Goal: Find specific page/section: Find specific page/section

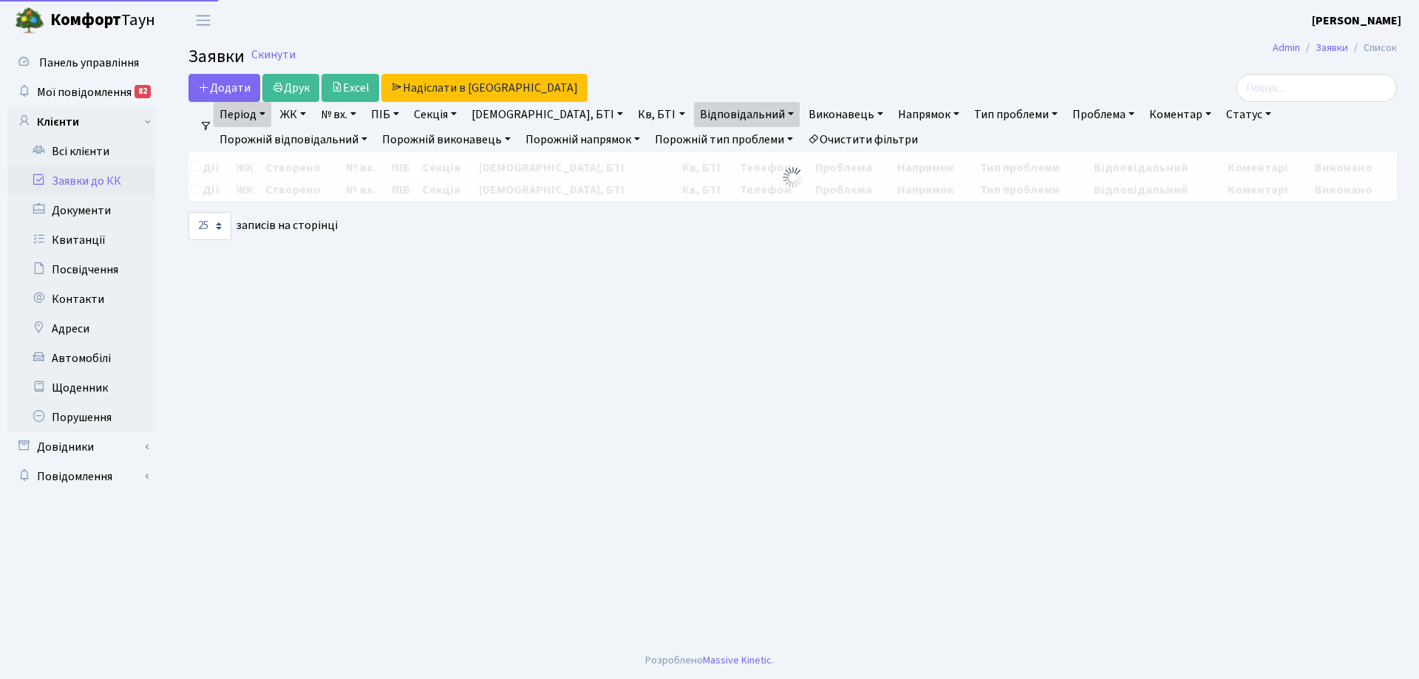
select select "25"
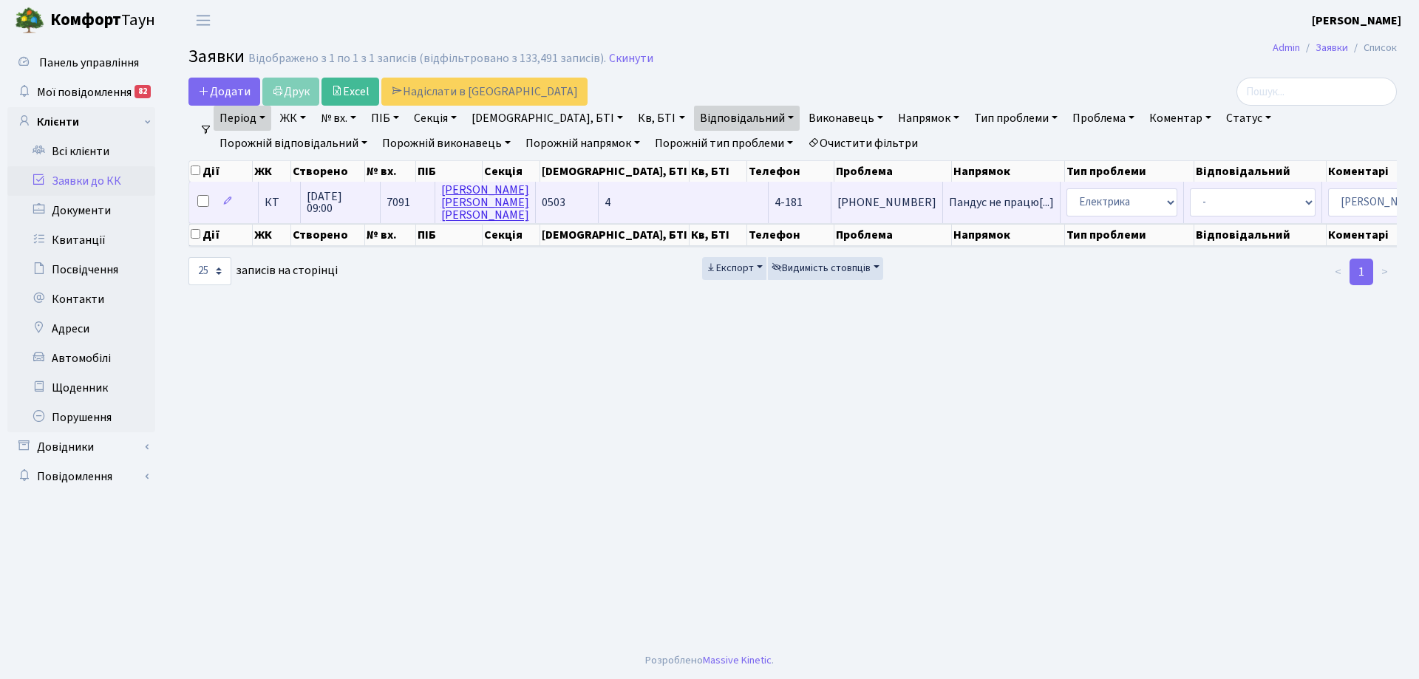
click at [447, 211] on link "[PERSON_NAME]" at bounding box center [485, 202] width 88 height 41
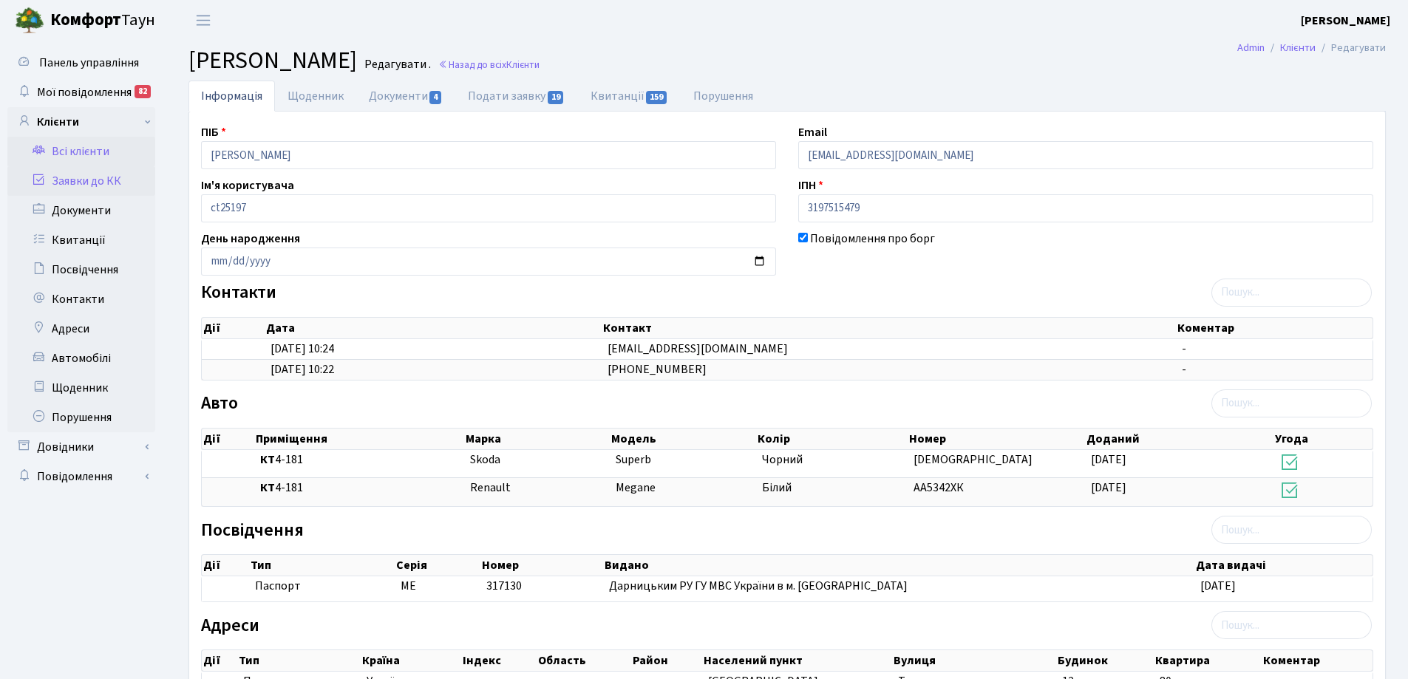
click at [78, 178] on link "Заявки до КК" at bounding box center [81, 181] width 148 height 30
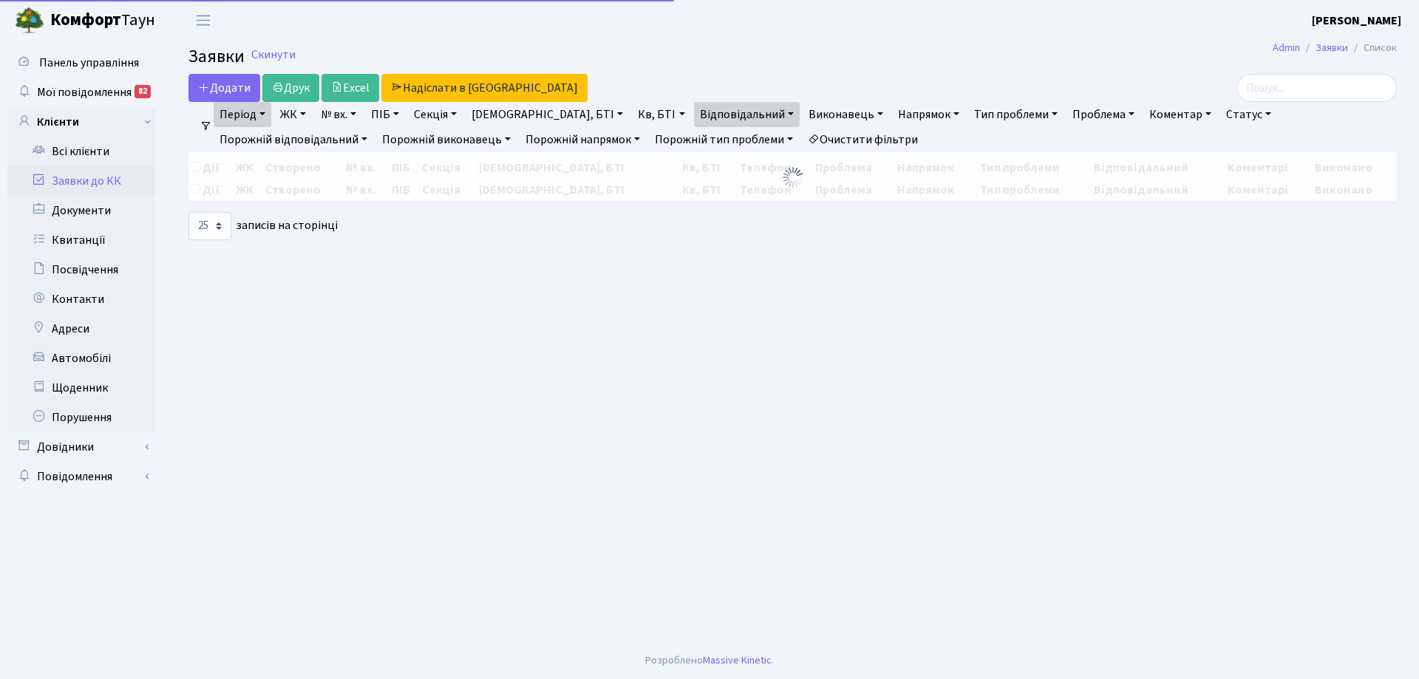
select select "25"
